Goal: Task Accomplishment & Management: Complete application form

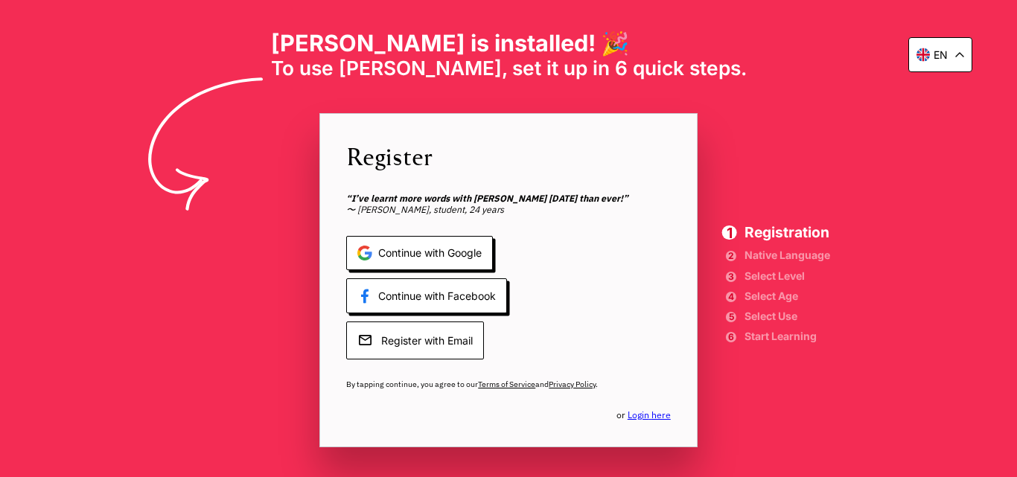
click at [452, 346] on span "Register with Email" at bounding box center [415, 341] width 138 height 38
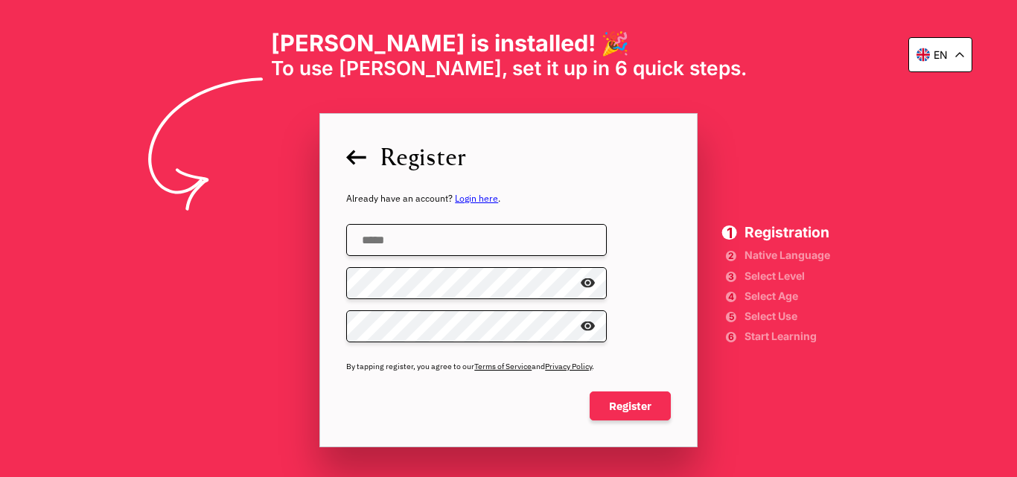
click at [477, 238] on input "email" at bounding box center [476, 240] width 261 height 32
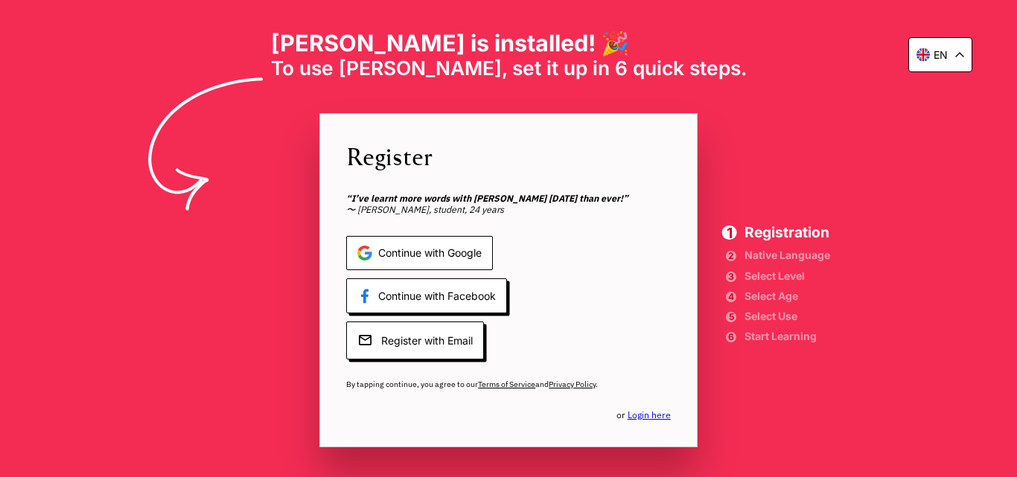
click at [449, 258] on span "Continue with Google" at bounding box center [419, 253] width 147 height 35
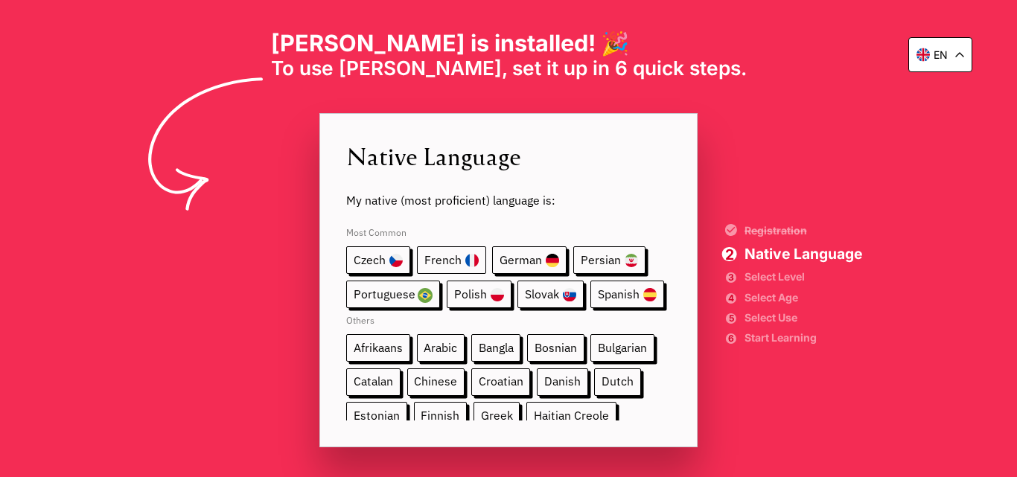
click at [453, 258] on span "French" at bounding box center [451, 261] width 69 height 28
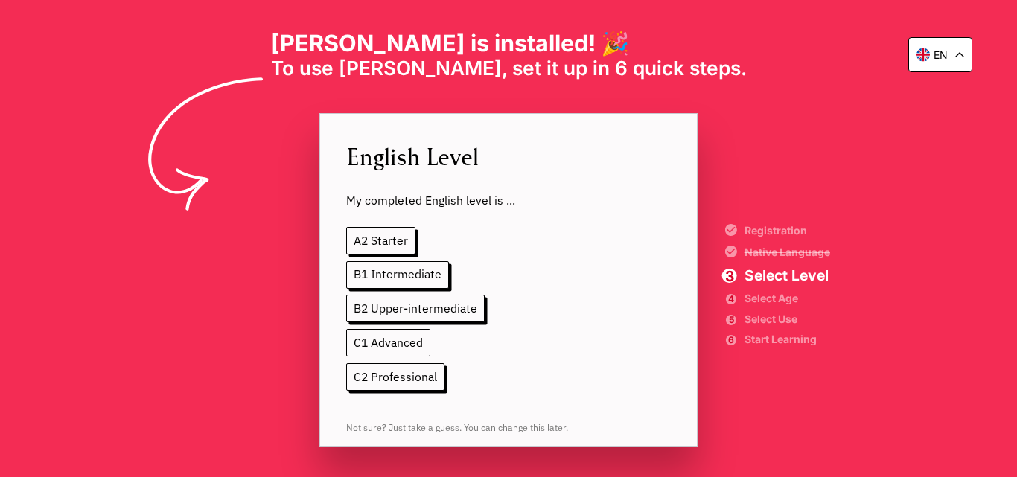
click at [400, 343] on span "C1 Advanced" at bounding box center [388, 343] width 84 height 28
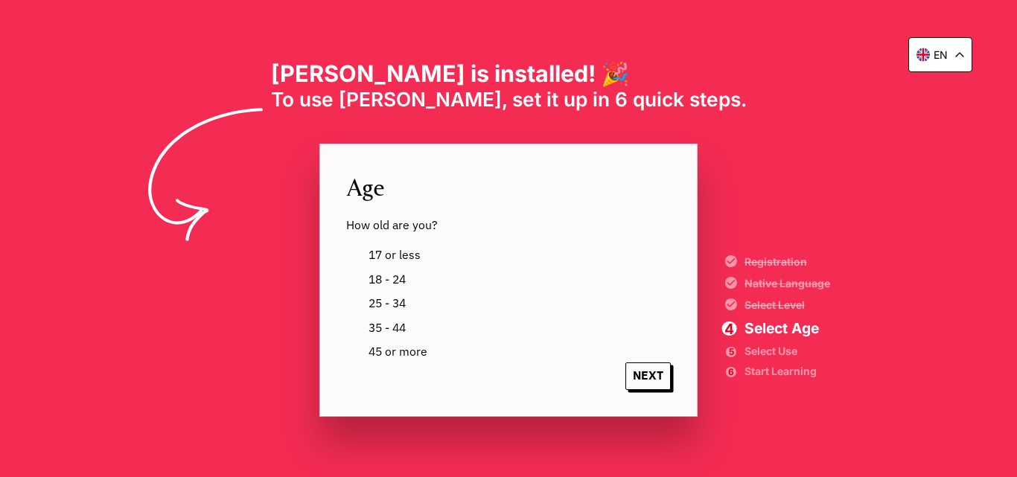
click at [363, 355] on label "45 or more" at bounding box center [395, 352] width 64 height 21
click at [643, 378] on span "NEXT" at bounding box center [648, 377] width 45 height 28
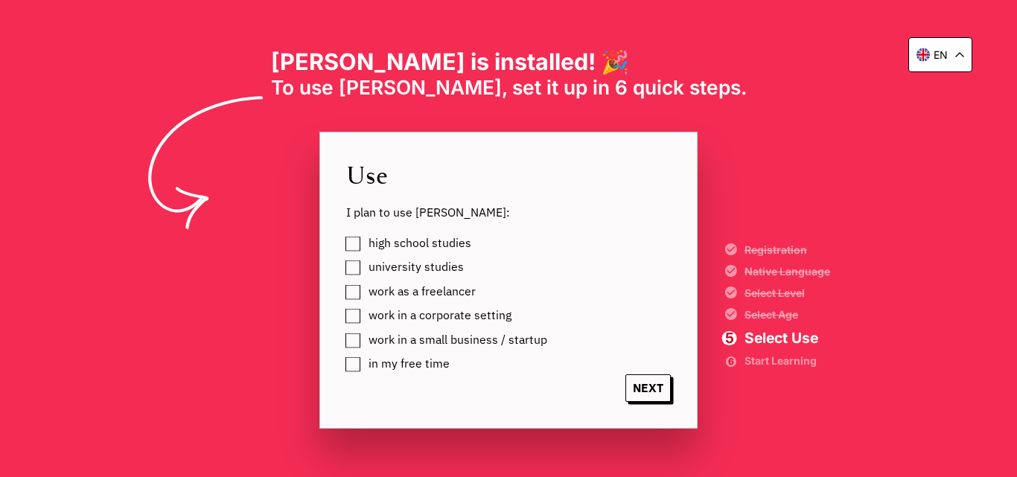
click at [363, 246] on label "high school studies" at bounding box center [417, 243] width 108 height 21
click at [363, 271] on label "university studies" at bounding box center [413, 267] width 101 height 21
click at [658, 384] on span "NEXT" at bounding box center [648, 389] width 45 height 28
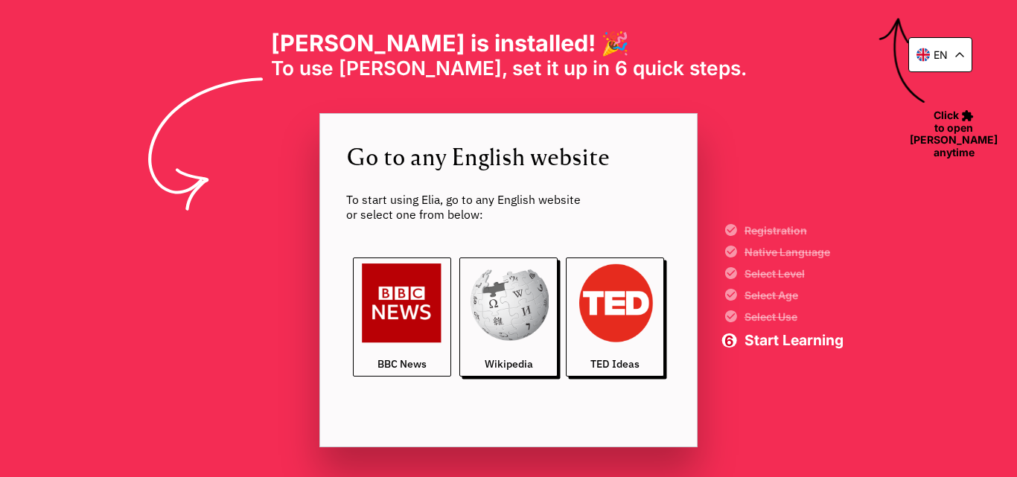
click at [420, 331] on img at bounding box center [402, 304] width 80 height 80
click at [629, 343] on link "TED Ideas" at bounding box center [615, 318] width 98 height 120
click at [646, 305] on img at bounding box center [616, 304] width 80 height 80
